Goal: Information Seeking & Learning: Learn about a topic

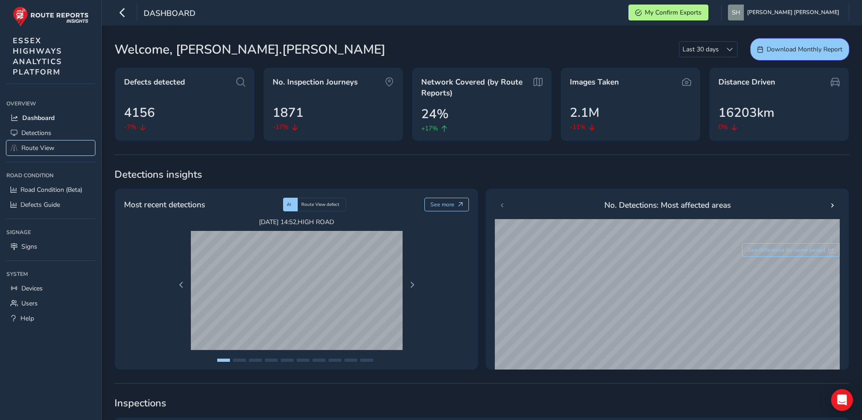
click at [30, 149] on span "Route View" at bounding box center [37, 148] width 33 height 9
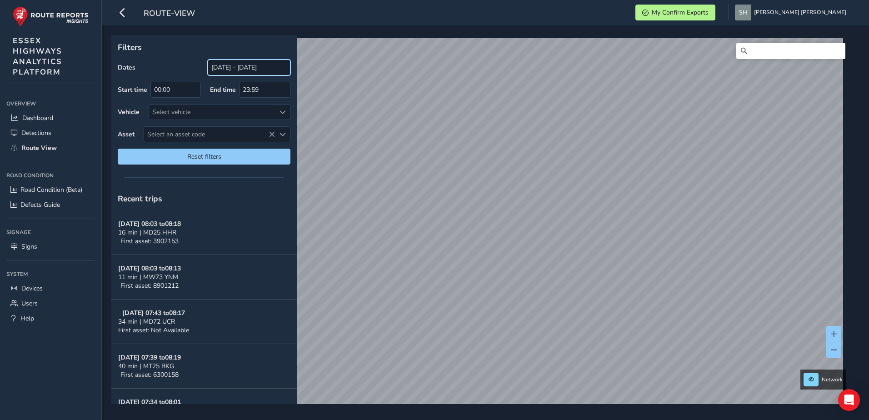
click at [227, 67] on input "[DATE] - [DATE]" at bounding box center [249, 68] width 83 height 16
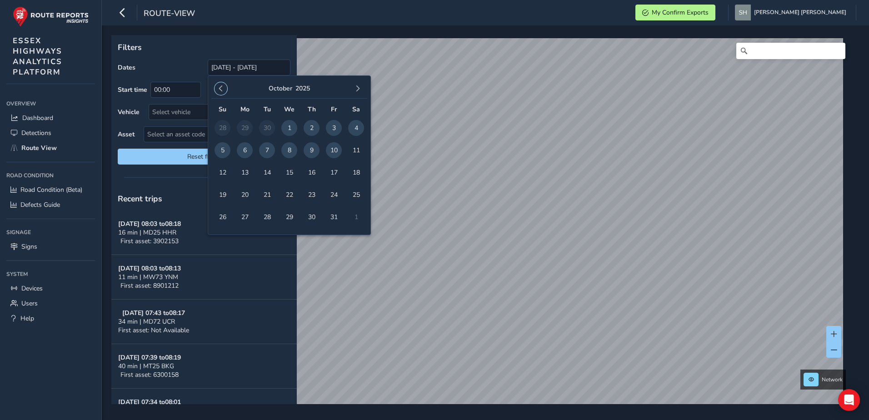
click at [220, 89] on span "button" at bounding box center [221, 88] width 6 height 6
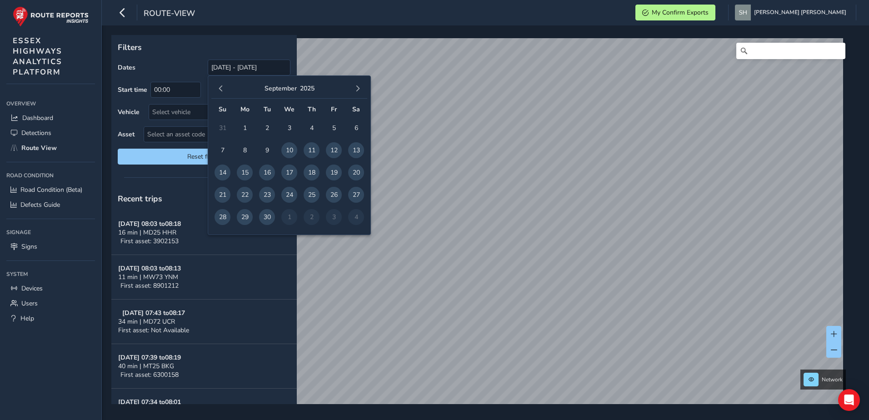
click at [312, 127] on span "4" at bounding box center [312, 128] width 16 height 16
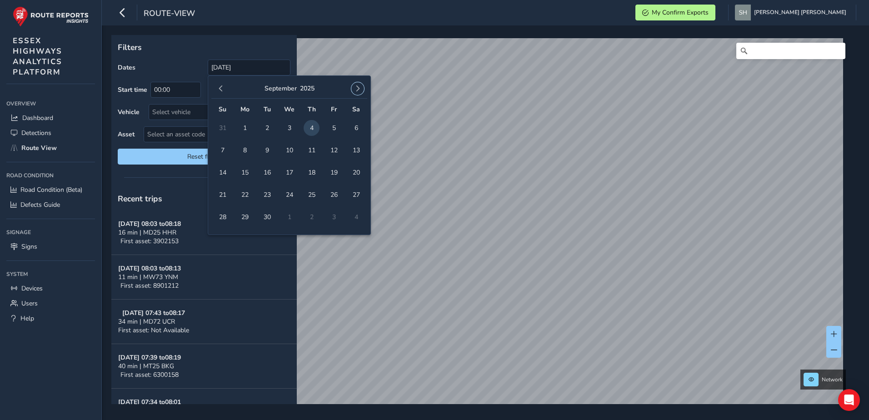
click at [358, 88] on span "button" at bounding box center [358, 88] width 6 height 6
click at [334, 147] on span "10" at bounding box center [334, 150] width 16 height 16
type input "[DATE] - [DATE]"
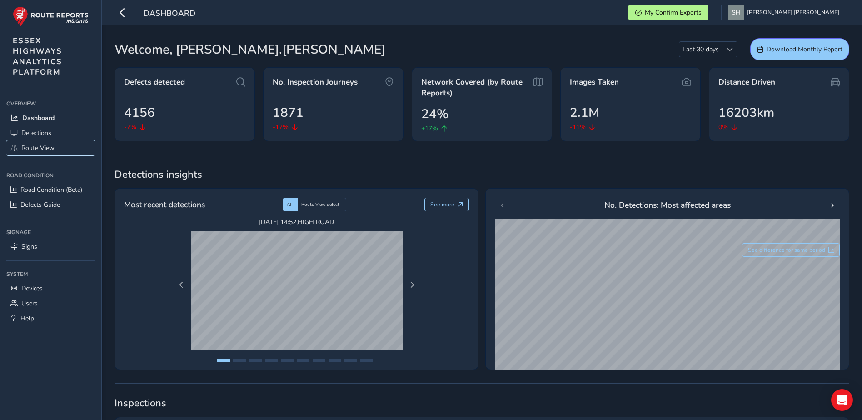
click at [36, 147] on span "Route View" at bounding box center [37, 148] width 33 height 9
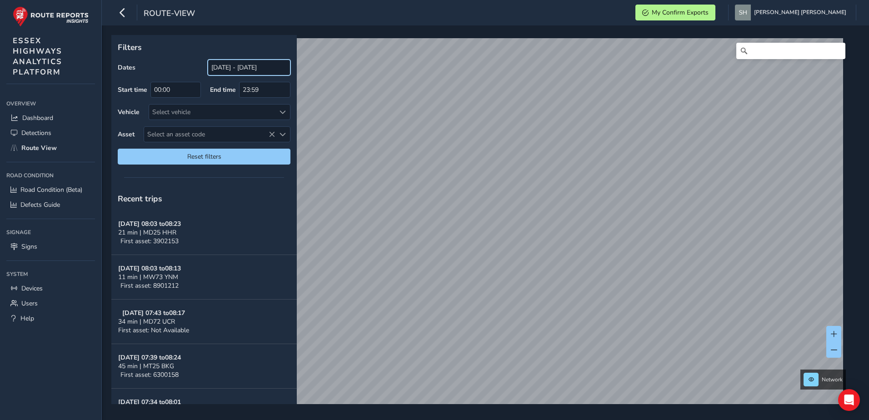
click at [229, 69] on input "[DATE] - [DATE]" at bounding box center [249, 68] width 83 height 16
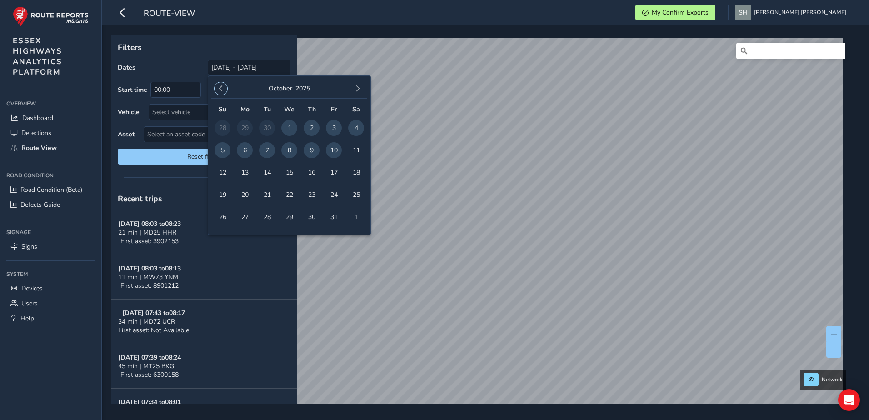
click at [221, 86] on span "button" at bounding box center [221, 88] width 6 height 6
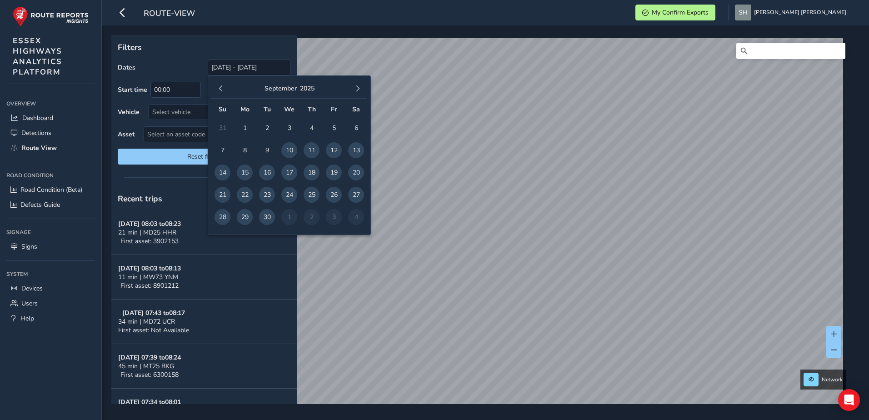
click at [311, 127] on span "4" at bounding box center [312, 128] width 16 height 16
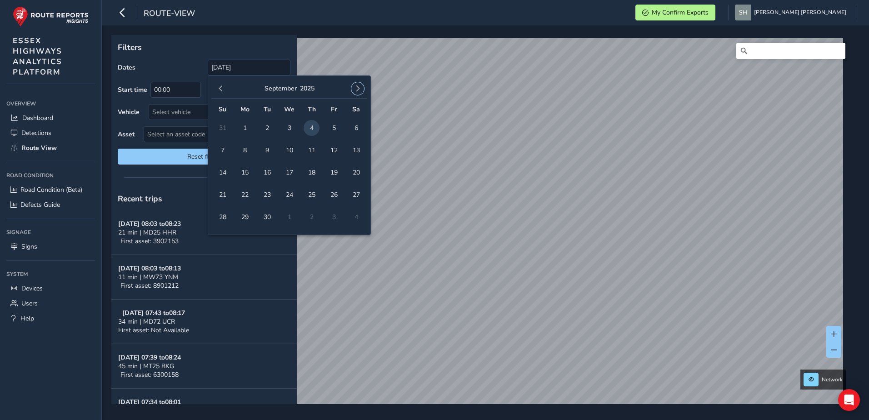
click at [356, 89] on span "button" at bounding box center [358, 88] width 6 height 6
click at [334, 148] on span "10" at bounding box center [334, 150] width 16 height 16
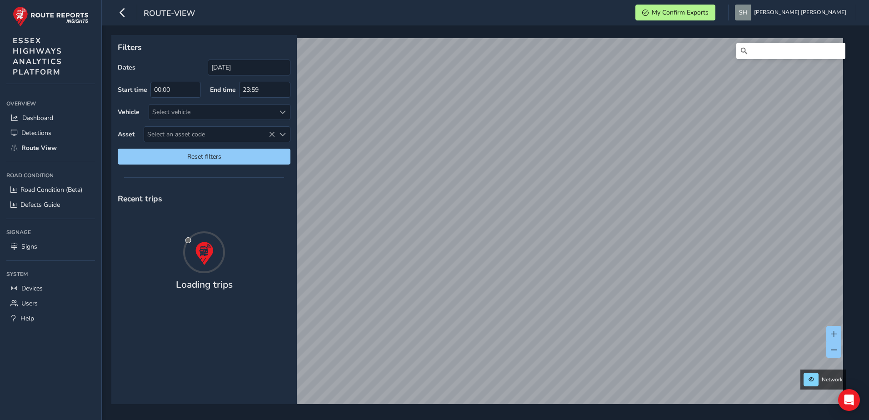
type input "[DATE] - [DATE]"
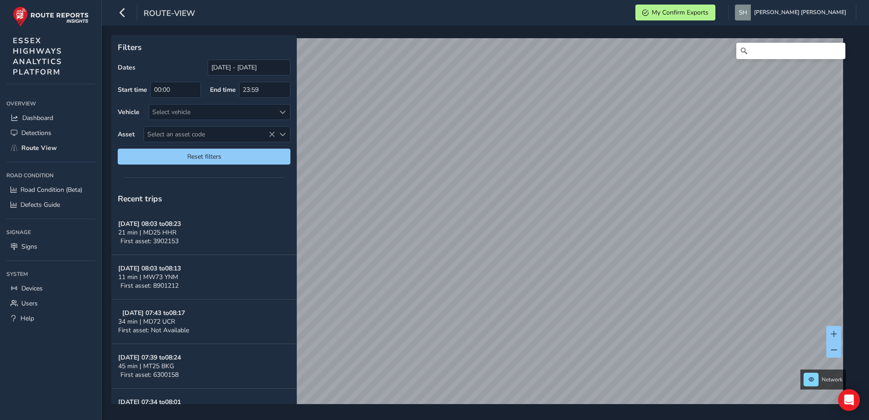
drag, startPoint x: 164, startPoint y: 132, endPoint x: 154, endPoint y: 125, distance: 11.5
click at [161, 130] on span "Select an asset code" at bounding box center [209, 134] width 131 height 15
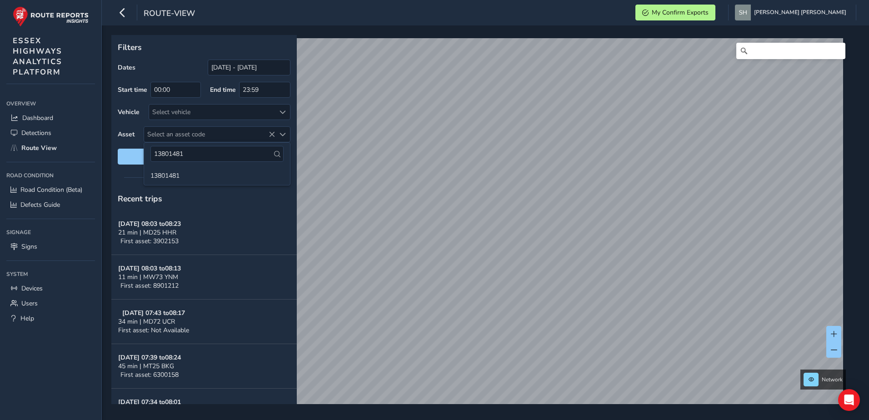
type input "13801481"
click at [276, 156] on icon at bounding box center [277, 154] width 6 height 6
click at [275, 153] on icon at bounding box center [277, 154] width 6 height 6
click at [193, 174] on li "13801481" at bounding box center [217, 175] width 146 height 14
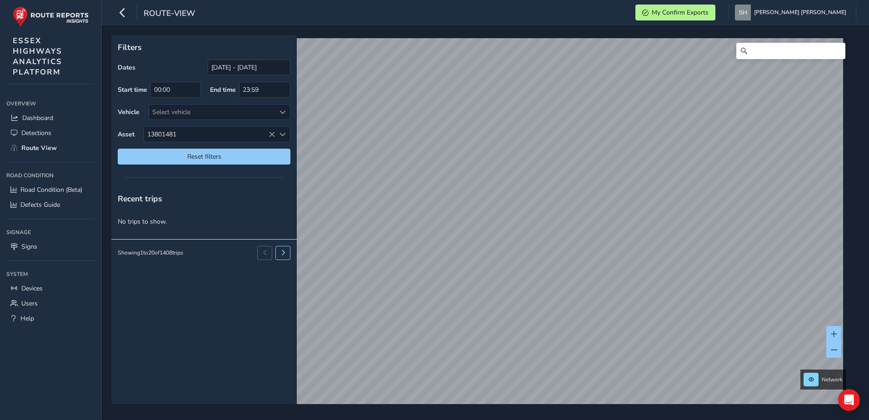
click at [869, 188] on html "route-view My Confirm Exports Sharon Hill Colour Scheme: Dark Dim Light Logout …" at bounding box center [434, 210] width 869 height 420
click at [291, 188] on div "Filters Dates 04/09/2025 - 10/10/2025 Start time 00:00 End time 23:59 Vehicle S…" at bounding box center [482, 219] width 742 height 369
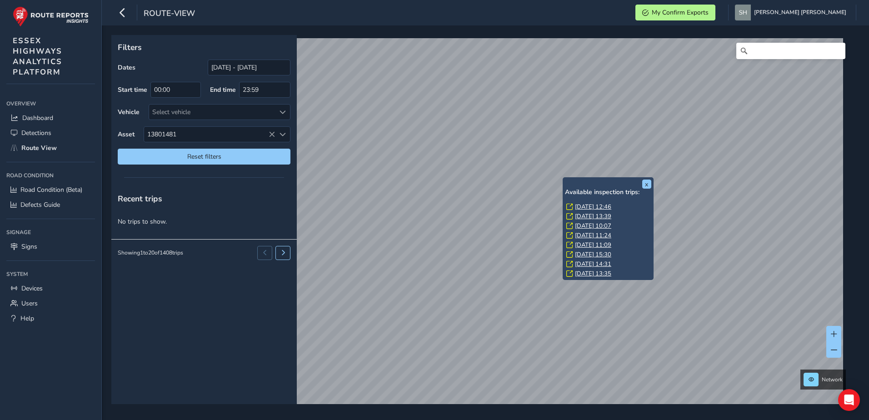
click at [584, 251] on link "Thu, 25 Sep, 15:30" at bounding box center [593, 255] width 36 height 8
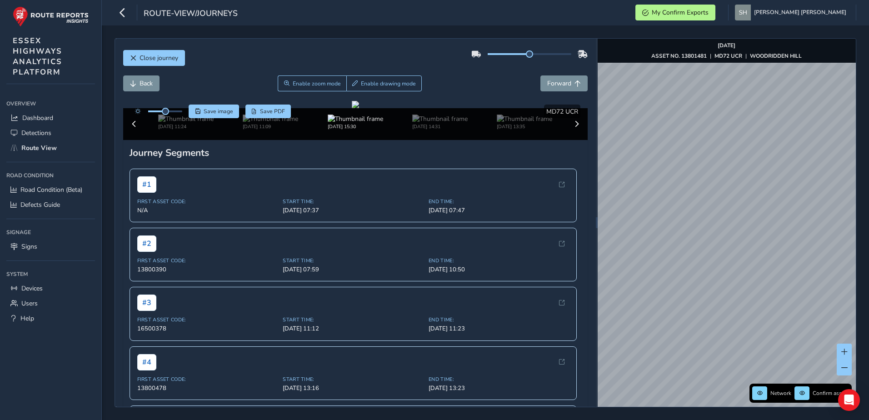
click at [869, 192] on html "route-view/journeys My Confirm Exports Sharon Hill Colour Scheme: Dark Dim Ligh…" at bounding box center [434, 210] width 869 height 420
click at [869, 199] on html "route-view/journeys My Confirm Exports Sharon Hill Colour Scheme: Dark Dim Ligh…" at bounding box center [434, 210] width 869 height 420
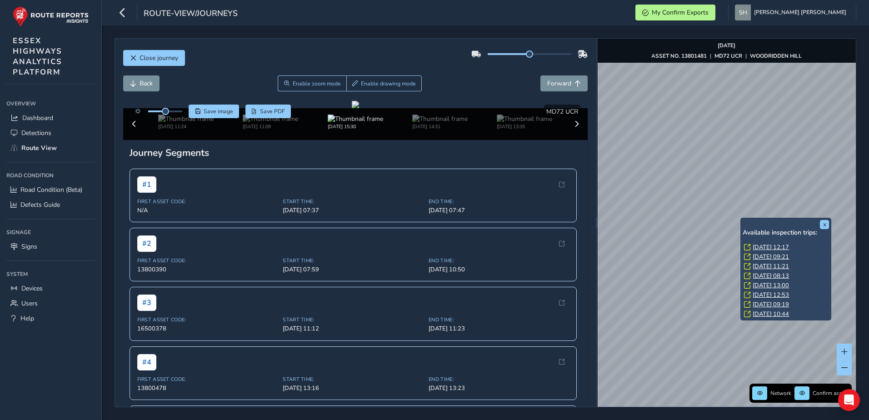
click at [767, 302] on link "Fri, 19 Sep, 09:19" at bounding box center [771, 305] width 36 height 8
click at [763, 284] on link "Thu, 25 Sep, 13:00" at bounding box center [771, 285] width 36 height 8
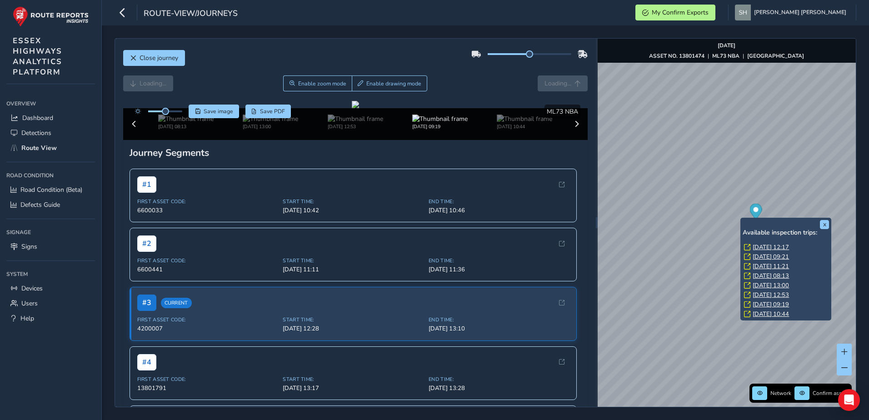
click at [767, 286] on link "Thu, 25 Sep, 13:00" at bounding box center [771, 285] width 36 height 8
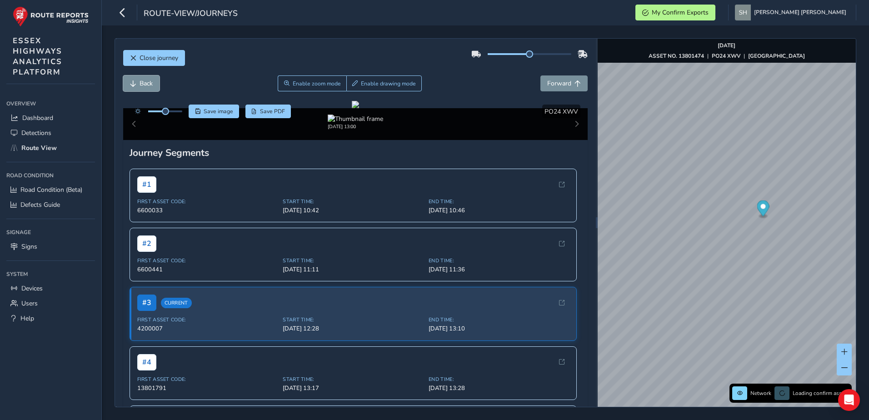
click at [145, 82] on span "Back" at bounding box center [146, 83] width 13 height 9
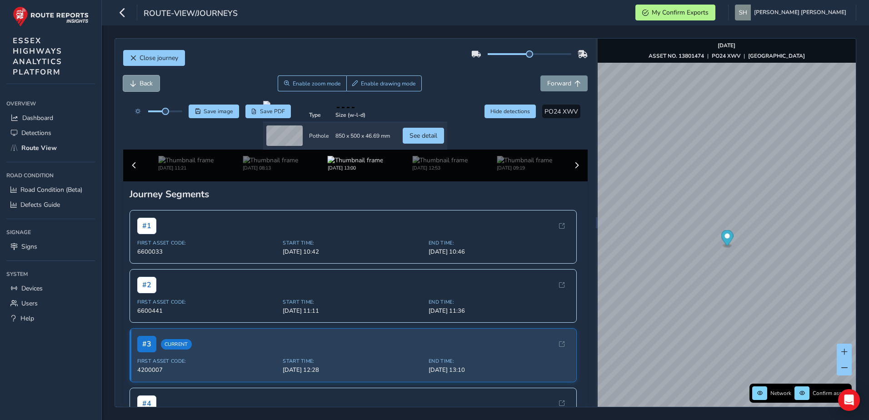
click at [140, 82] on span "Back" at bounding box center [146, 83] width 13 height 9
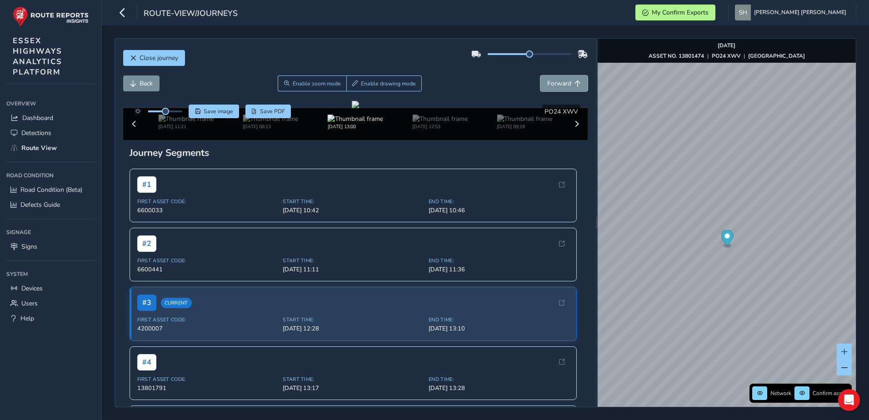
click at [552, 85] on span "Forward" at bounding box center [559, 83] width 24 height 9
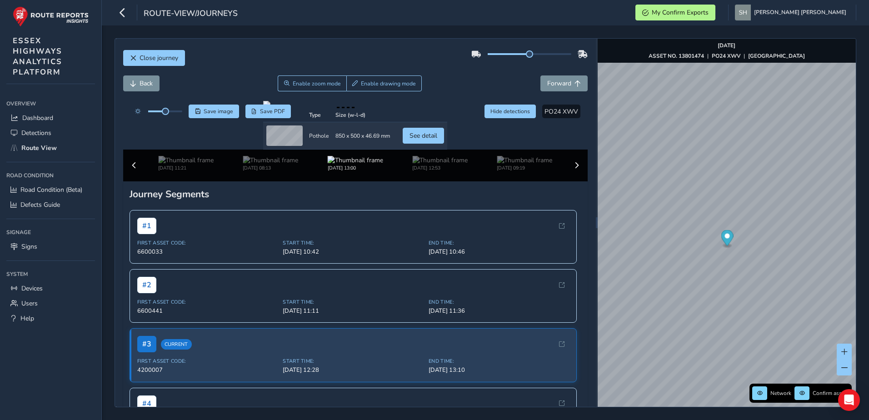
click at [271, 108] on div at bounding box center [355, 104] width 184 height 7
click at [218, 111] on span "Save image" at bounding box center [219, 111] width 30 height 7
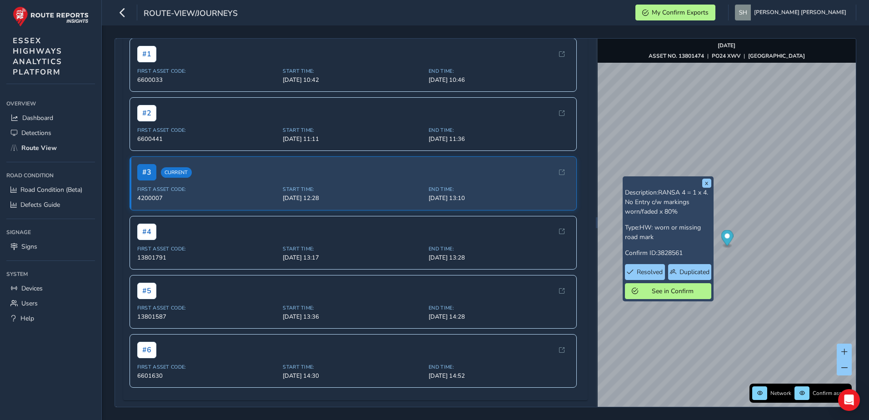
scroll to position [208, 0]
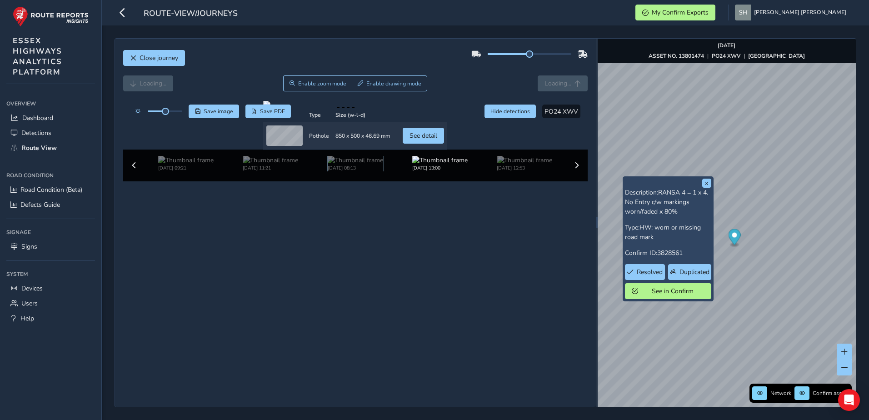
scroll to position [50, 0]
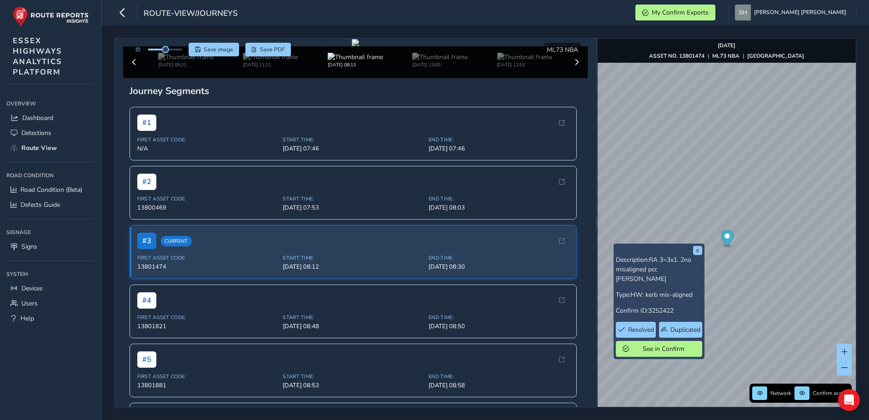
scroll to position [56, 0]
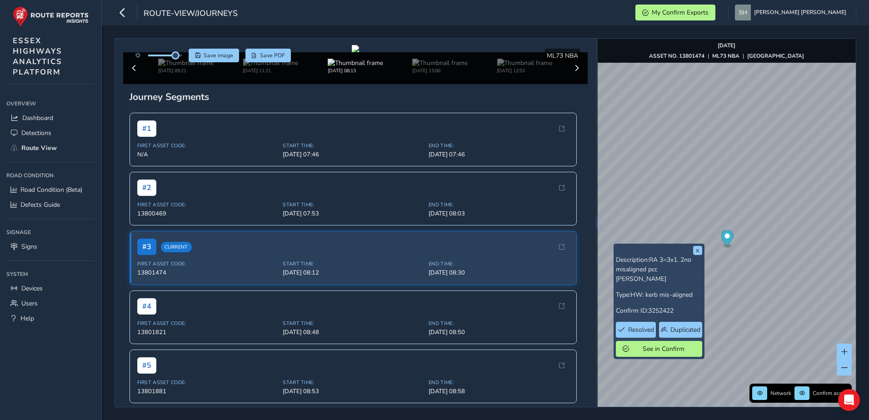
drag, startPoint x: 166, startPoint y: 59, endPoint x: 176, endPoint y: 59, distance: 9.6
click at [176, 59] on div at bounding box center [156, 56] width 52 height 14
click at [221, 53] on span "Save image" at bounding box center [219, 55] width 30 height 7
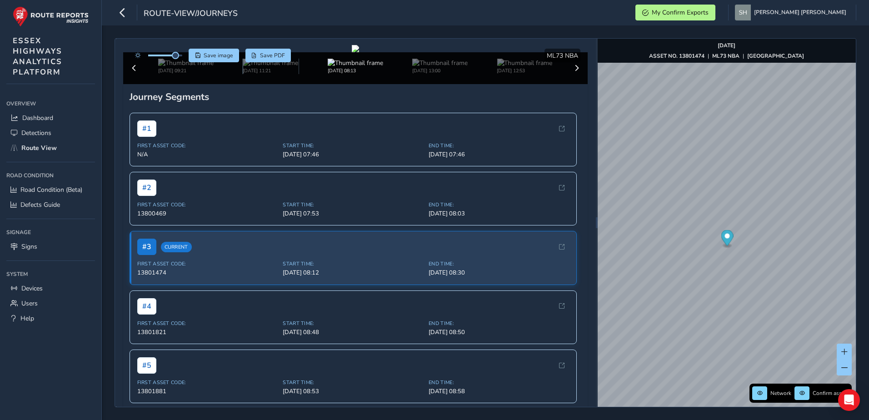
drag, startPoint x: 256, startPoint y: 333, endPoint x: 348, endPoint y: 339, distance: 92.5
click at [256, 67] on img at bounding box center [270, 63] width 55 height 9
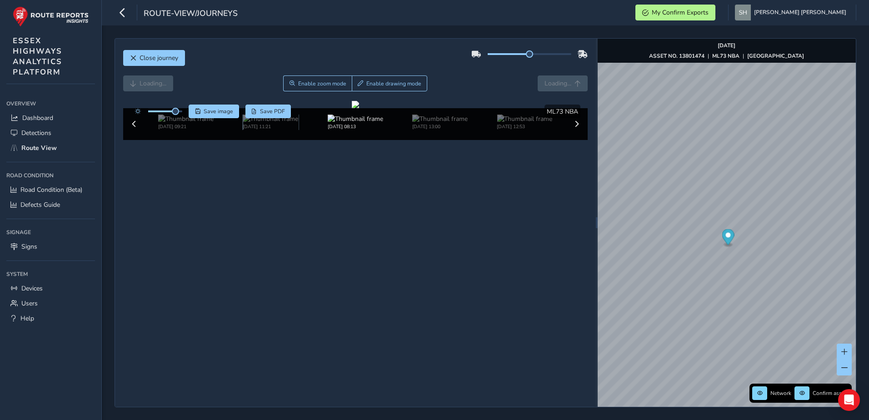
scroll to position [56, 0]
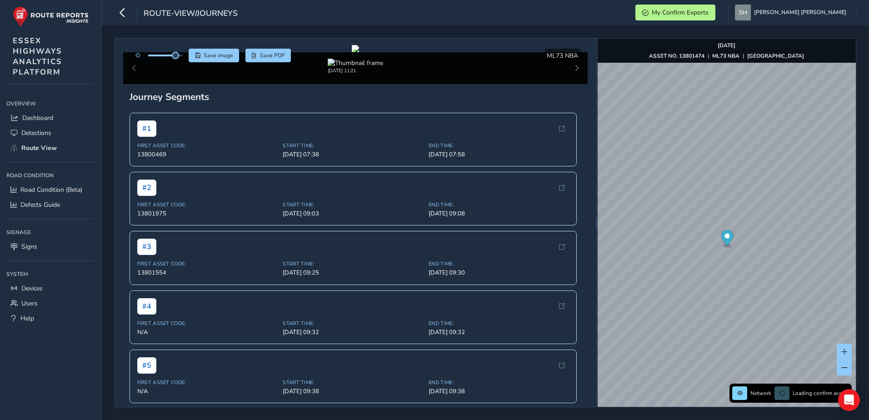
click at [572, 84] on div "Oct 02 2025, 11:21" at bounding box center [355, 68] width 465 height 32
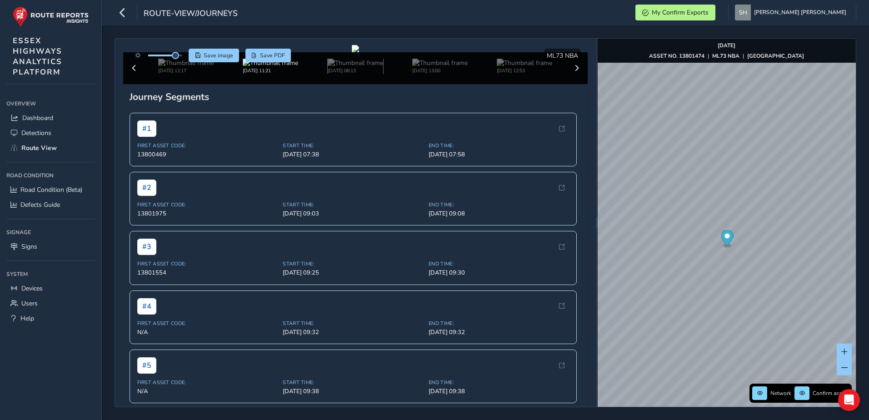
click at [335, 67] on img at bounding box center [355, 63] width 55 height 9
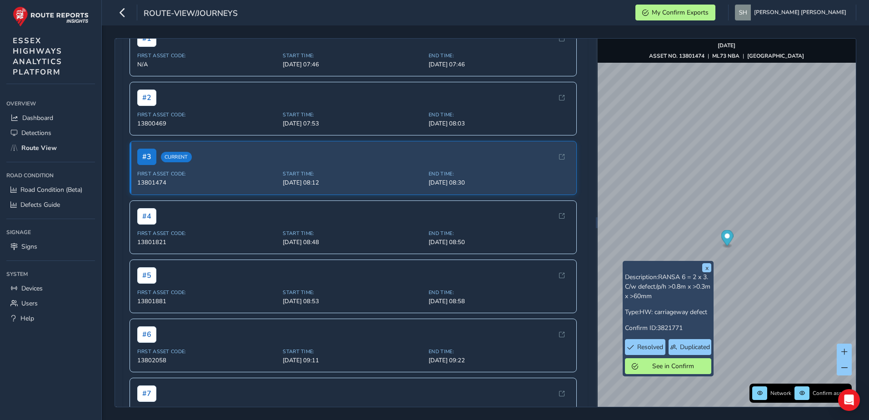
scroll to position [174, 0]
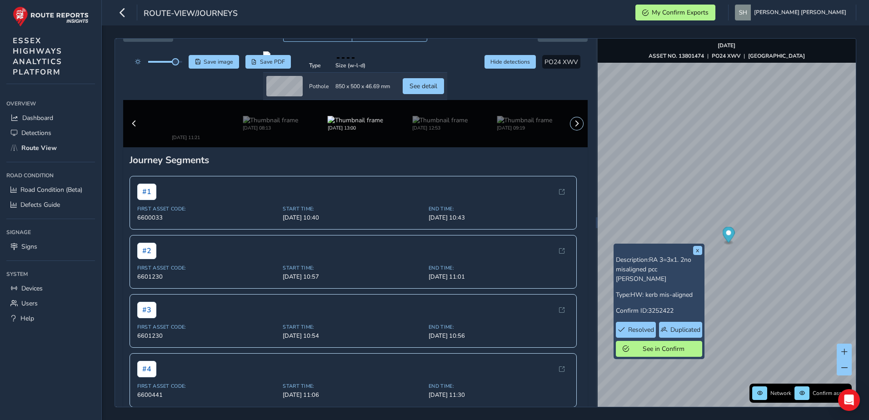
scroll to position [174, 0]
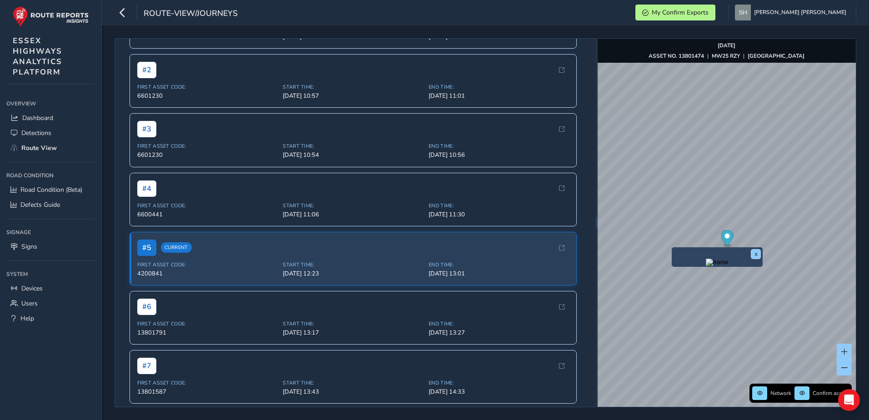
click at [756, 253] on button "x" at bounding box center [756, 254] width 9 height 9
click at [790, 249] on button "x" at bounding box center [791, 250] width 9 height 9
